Goal: Task Accomplishment & Management: Manage account settings

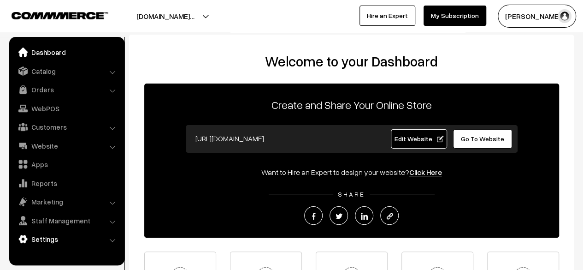
click at [107, 240] on link "Settings" at bounding box center [67, 238] width 110 height 17
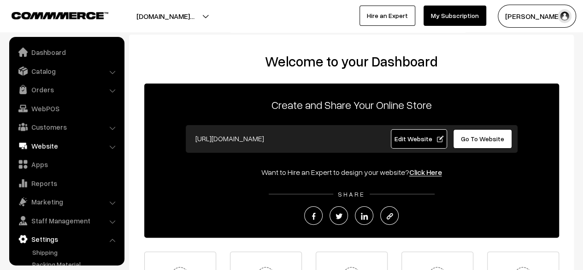
click at [49, 148] on link "Website" at bounding box center [67, 145] width 110 height 17
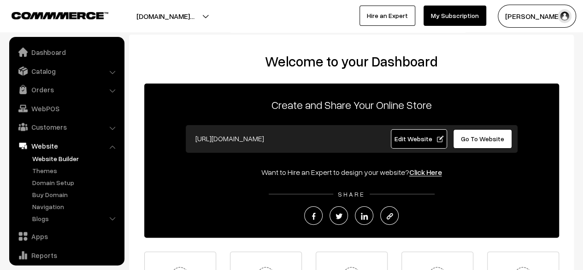
click at [52, 157] on link "Website Builder" at bounding box center [75, 158] width 91 height 10
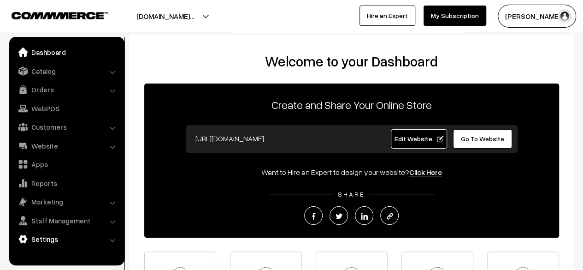
click at [50, 238] on link "Settings" at bounding box center [67, 238] width 110 height 17
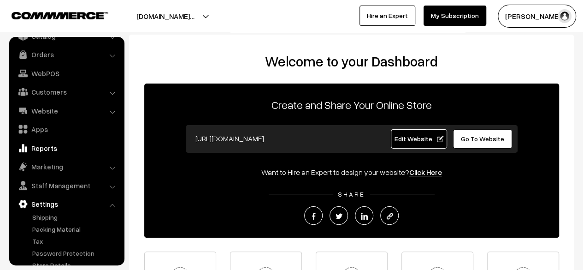
scroll to position [60, 0]
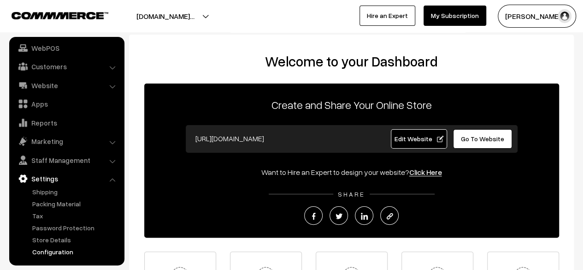
click at [56, 252] on link "Configuration" at bounding box center [75, 252] width 91 height 10
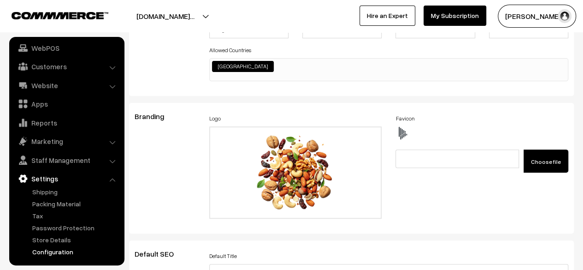
scroll to position [78, 0]
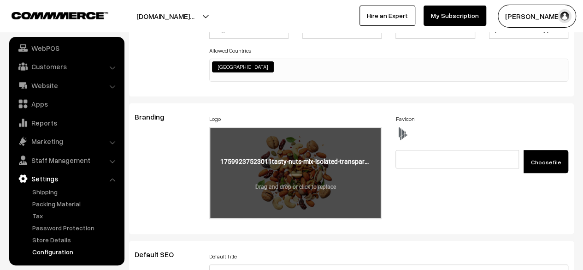
click at [290, 152] on input "file" at bounding box center [295, 173] width 171 height 90
type input "C:\fakepath\logo.png"
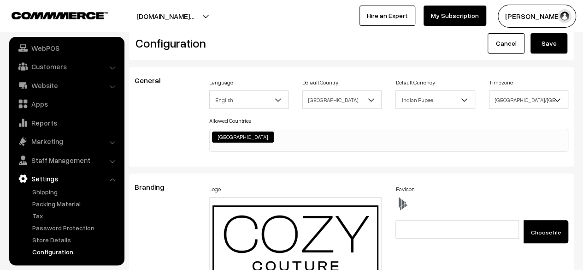
scroll to position [0, 0]
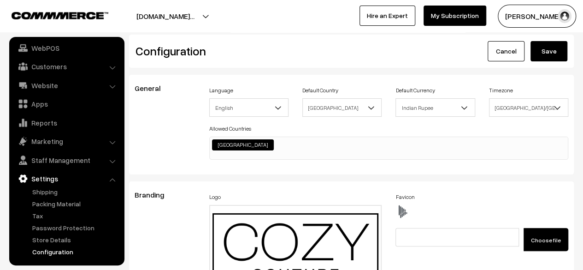
click at [561, 50] on button "Save" at bounding box center [548, 51] width 37 height 20
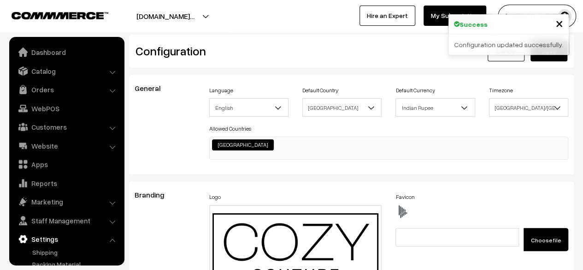
scroll to position [741, 0]
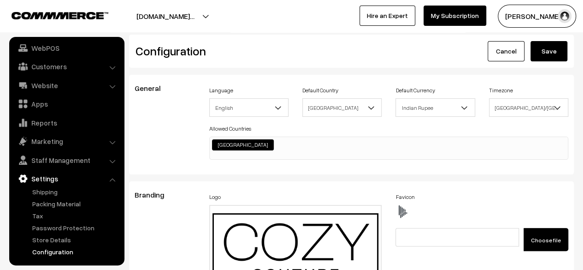
click at [206, 14] on button "[DOMAIN_NAME]…" at bounding box center [165, 16] width 123 height 23
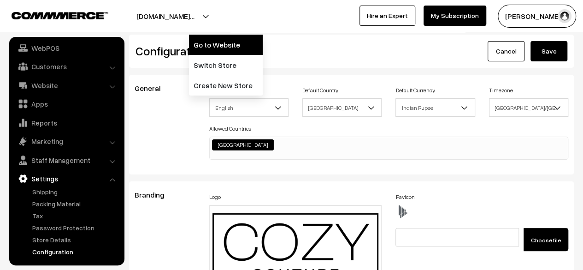
click at [228, 44] on link "Go to Website" at bounding box center [226, 45] width 74 height 20
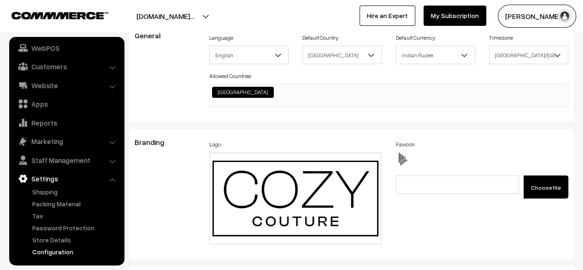
scroll to position [92, 0]
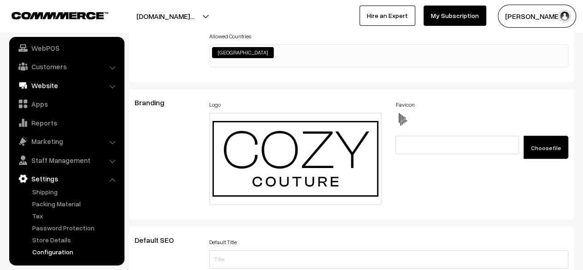
click at [57, 89] on link "Website" at bounding box center [67, 85] width 110 height 17
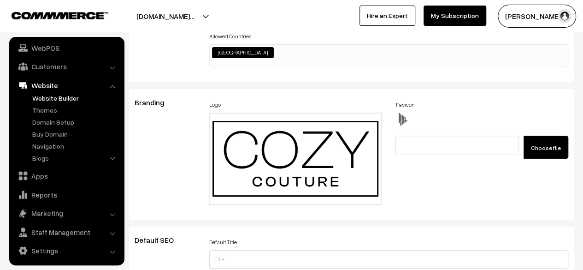
click at [53, 99] on link "Website Builder" at bounding box center [75, 98] width 91 height 10
